Goal: Find specific page/section: Find specific page/section

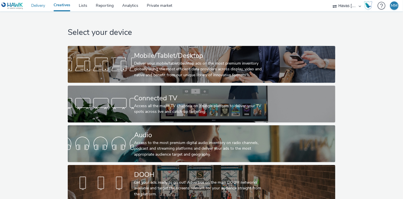
click at [43, 1] on link "Delivery" at bounding box center [38, 5] width 22 height 11
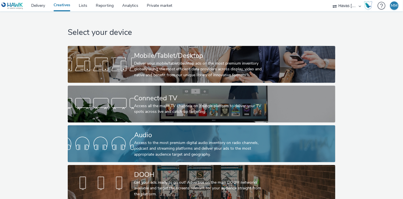
scroll to position [10, 0]
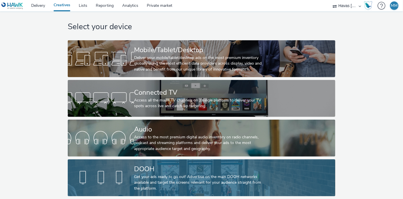
click at [218, 164] on div "DOOH" at bounding box center [200, 169] width 133 height 10
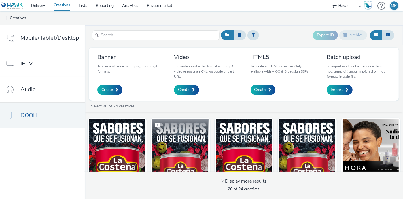
click at [183, 148] on img at bounding box center [181, 146] width 56 height 55
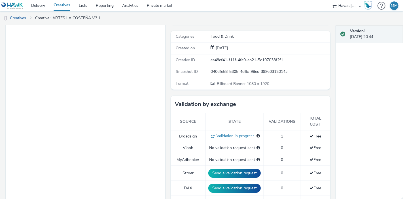
scroll to position [106, 0]
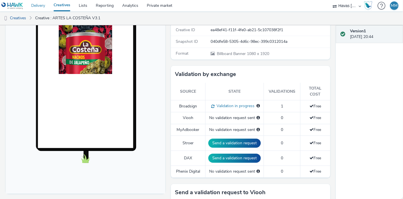
click at [46, 5] on link "Delivery" at bounding box center [38, 5] width 22 height 11
